Goal: Find specific page/section: Find specific page/section

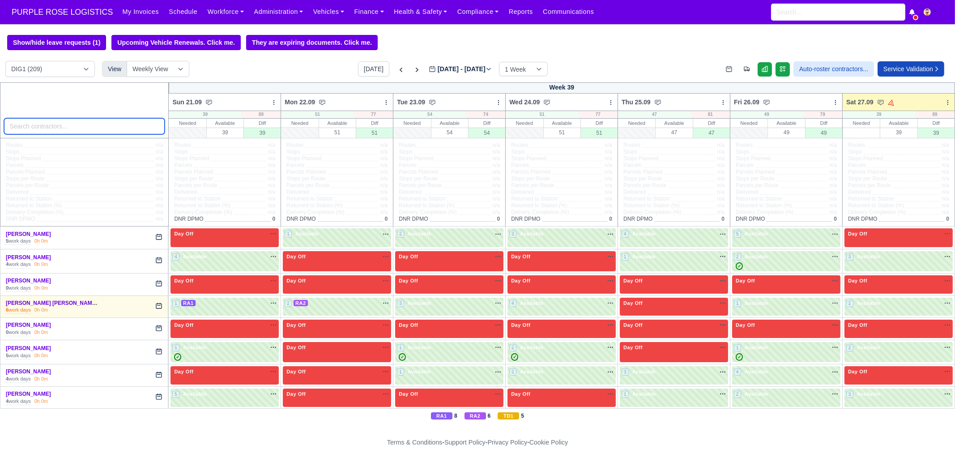
click at [95, 126] on input "search" at bounding box center [84, 126] width 161 height 16
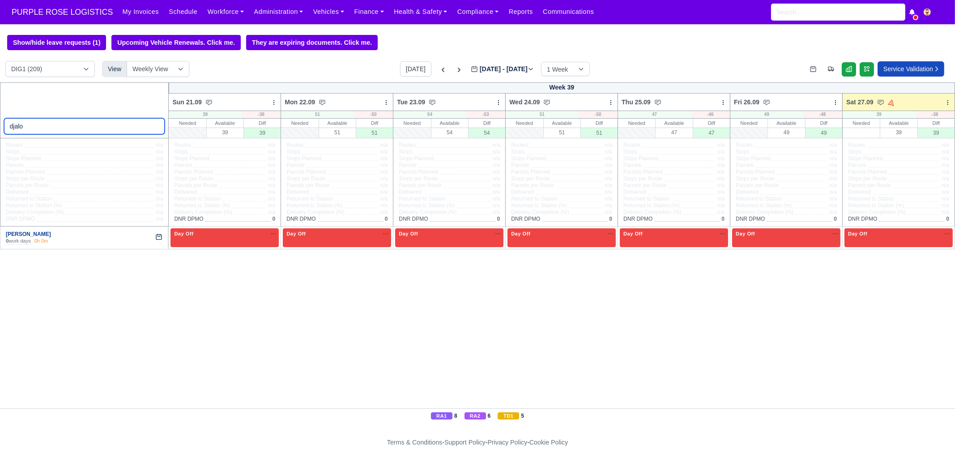
type input "djalo"
click at [28, 237] on link "[PERSON_NAME]" at bounding box center [28, 234] width 45 height 6
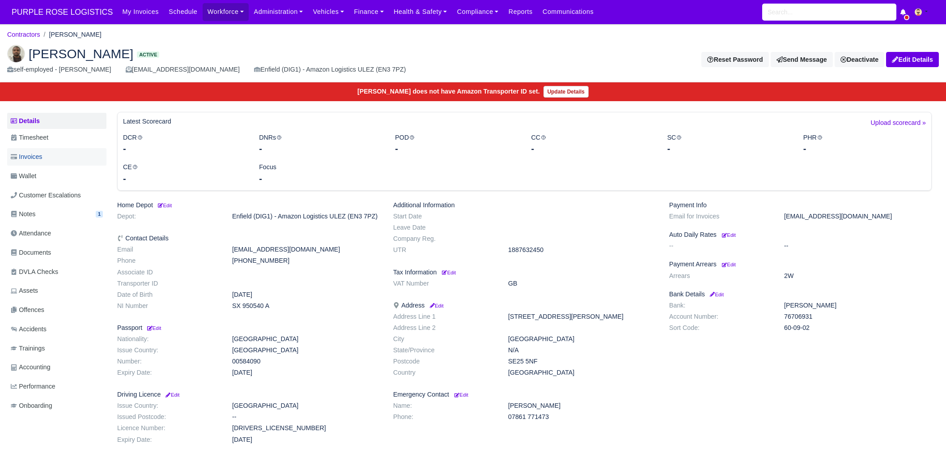
click at [36, 155] on span "Invoices" at bounding box center [26, 157] width 31 height 10
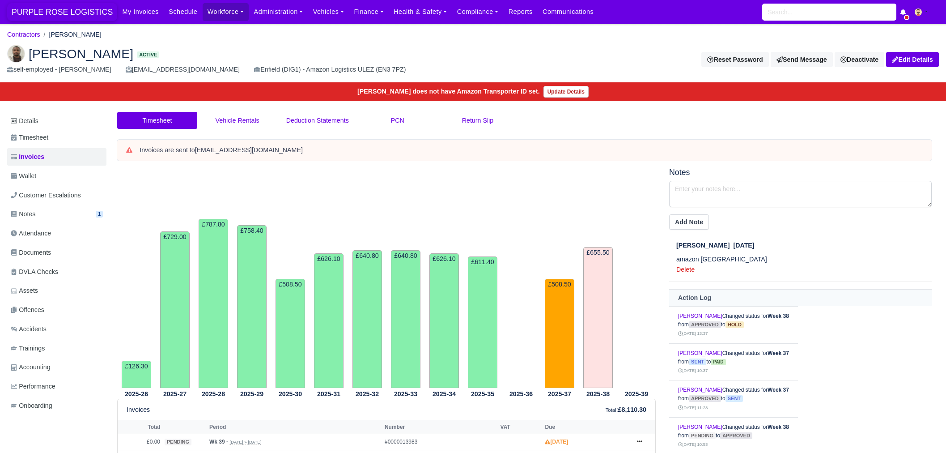
click at [56, 14] on span "PURPLE ROSE LOGISTICS" at bounding box center [62, 12] width 110 height 18
